Goal: Task Accomplishment & Management: Complete application form

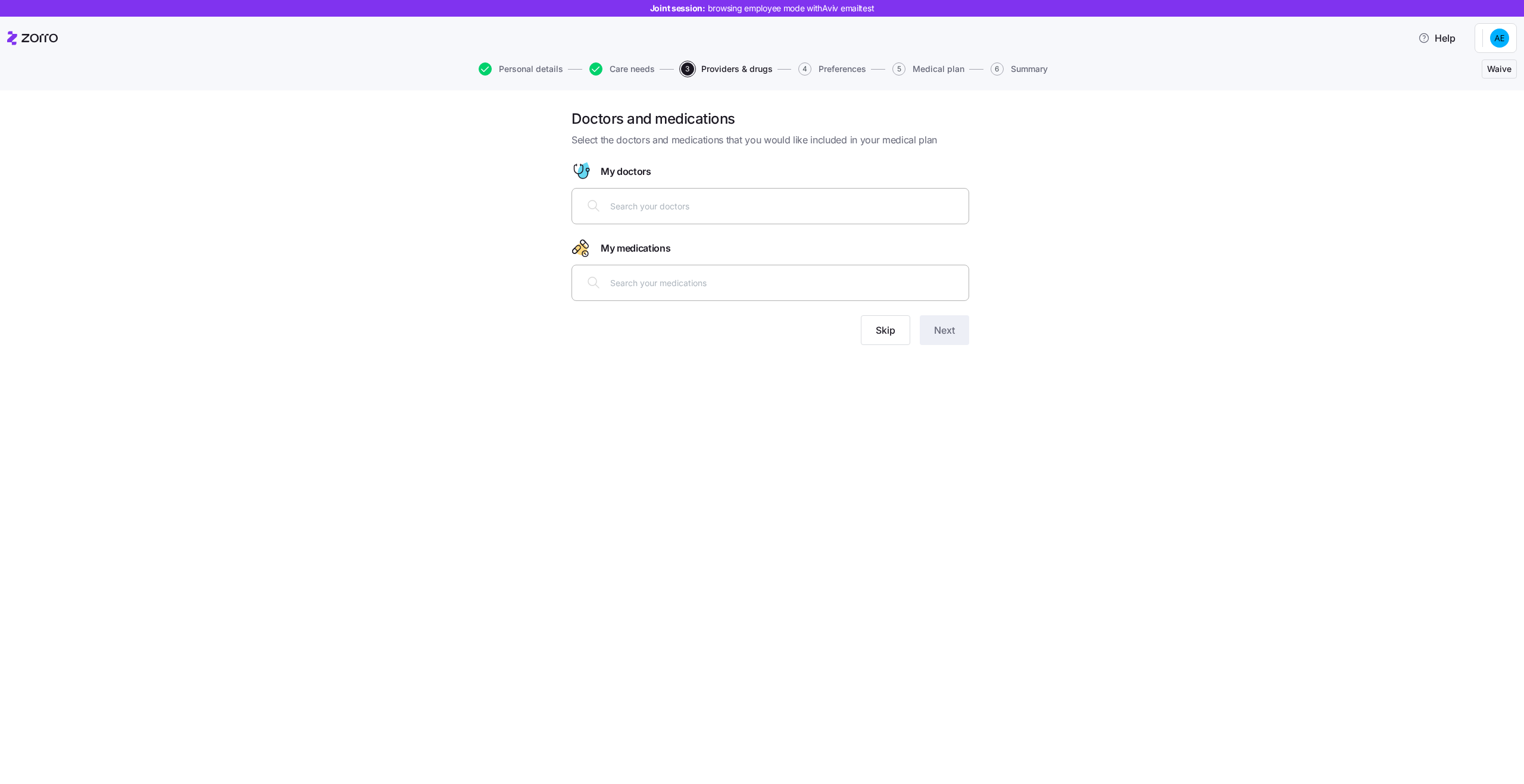
click at [679, 275] on div at bounding box center [769, 283] width 382 height 28
paste input "ASA 81 MG Delayed Release Oral Tablet"
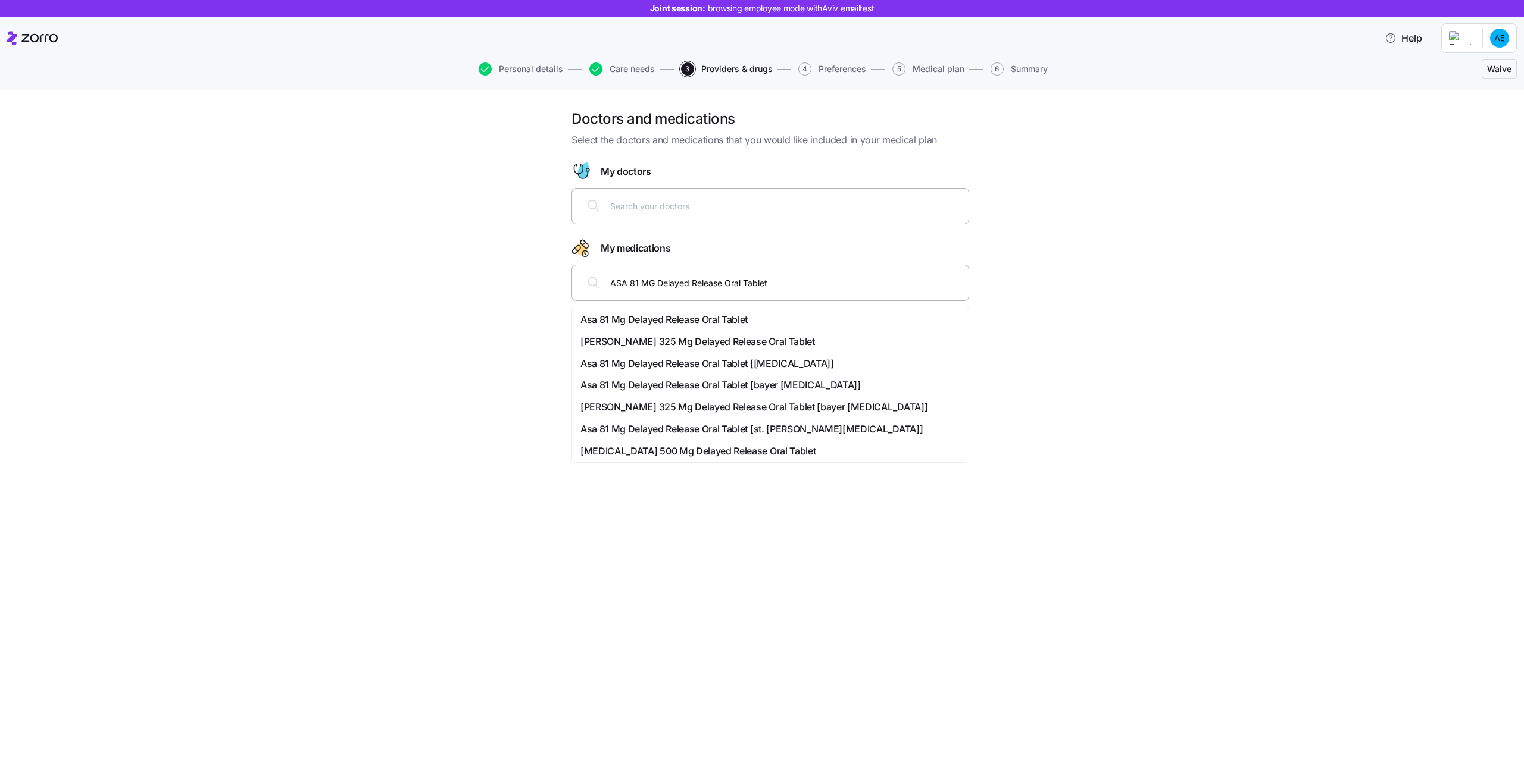
type input "ASA 81 MG Delayed Release Oral Tablet"
click at [687, 280] on input "ASA 81 MG Delayed Release Oral Tablet" at bounding box center [786, 283] width 351 height 13
paste input "ASA 325 MG Oral"
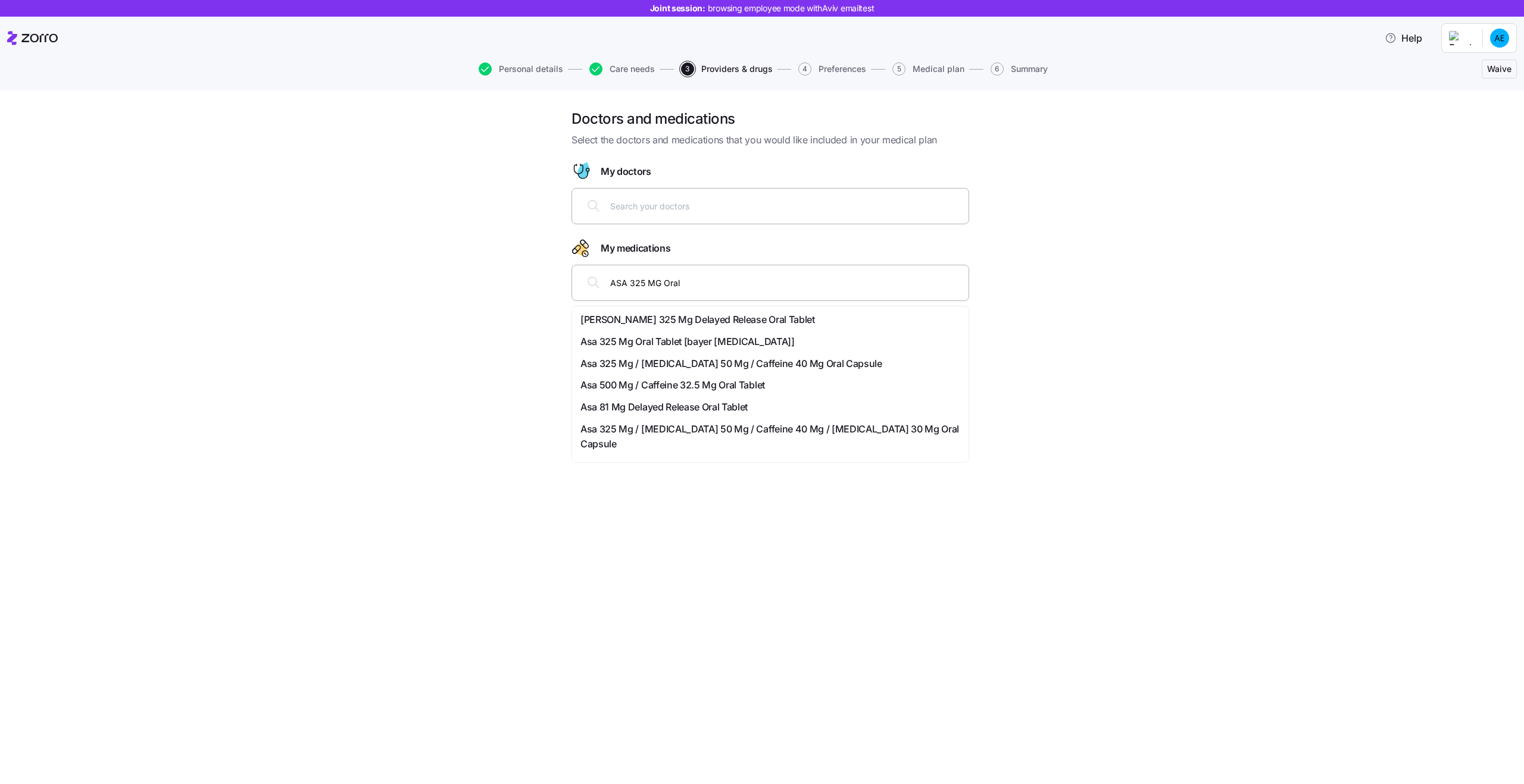
type input "ASA 325 MG Oral"
